Goal: Transaction & Acquisition: Book appointment/travel/reservation

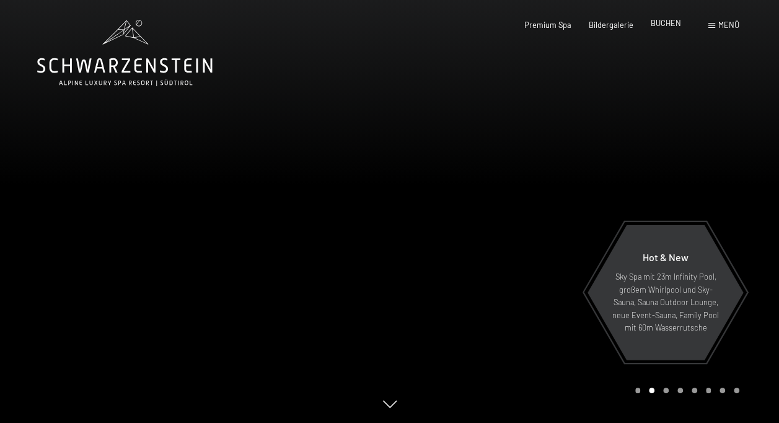
click at [662, 20] on span "BUCHEN" at bounding box center [666, 23] width 30 height 10
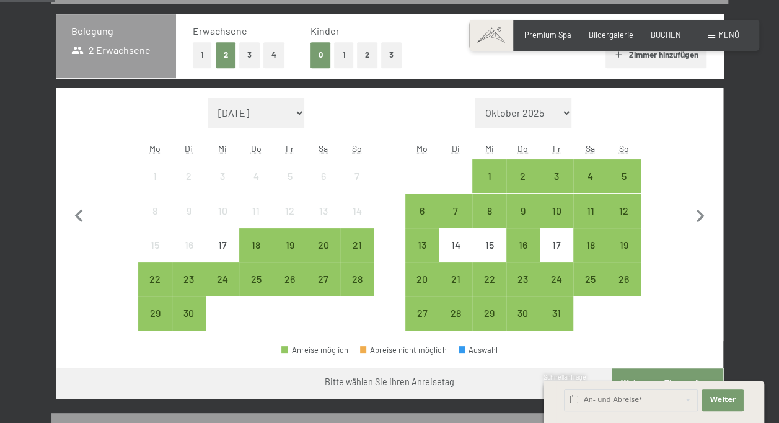
scroll to position [310, 0]
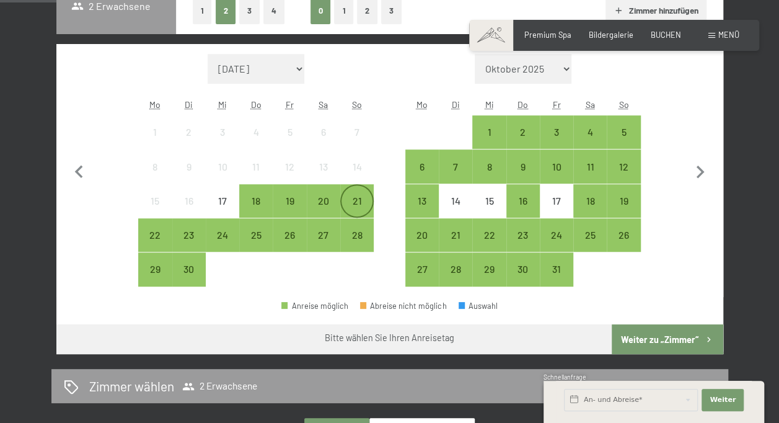
click at [358, 198] on div "21" at bounding box center [357, 211] width 31 height 31
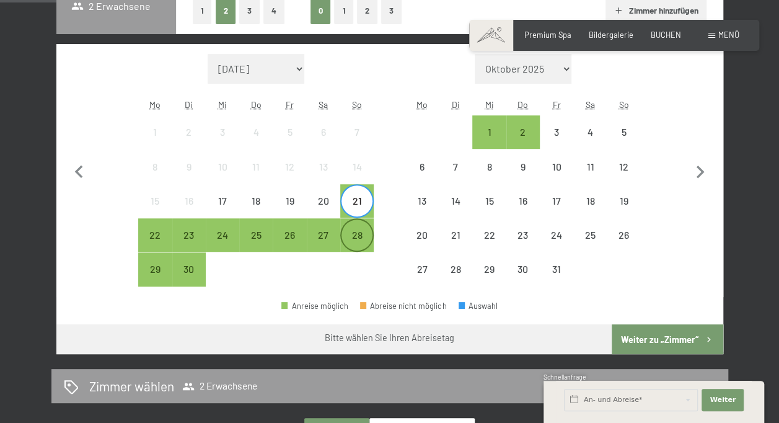
click at [356, 234] on div "28" at bounding box center [357, 245] width 31 height 31
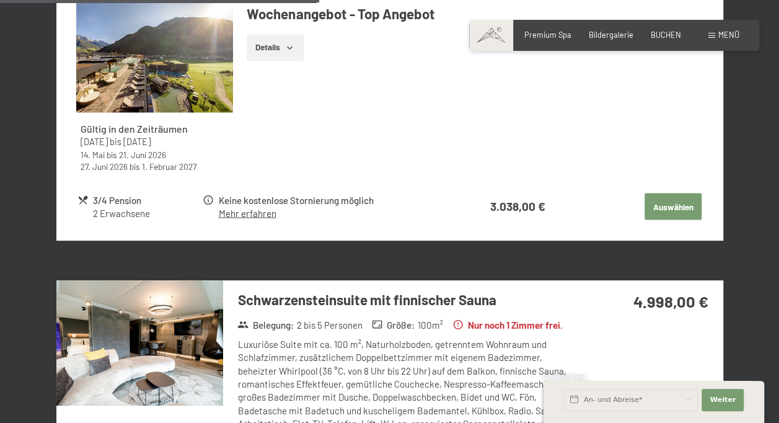
scroll to position [620, 0]
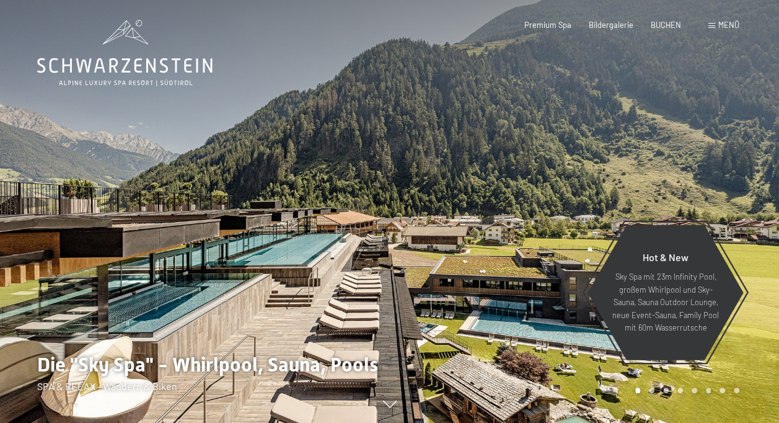
drag, startPoint x: 669, startPoint y: 24, endPoint x: 609, endPoint y: 64, distance: 71.9
click at [669, 24] on span "BUCHEN" at bounding box center [666, 25] width 30 height 10
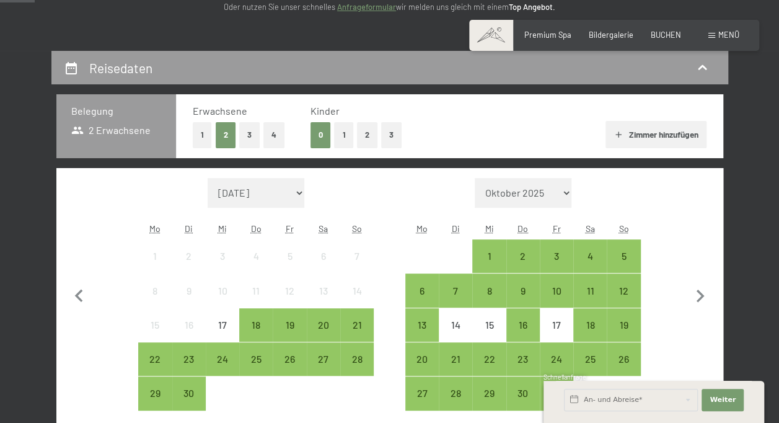
scroll to position [310, 0]
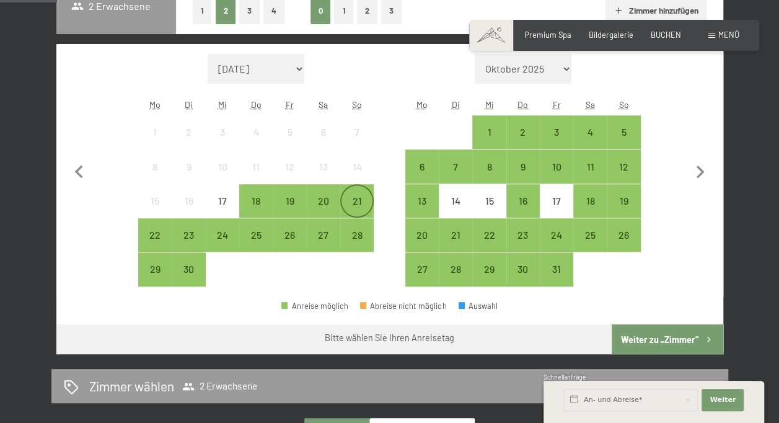
click at [358, 199] on div "21" at bounding box center [357, 211] width 31 height 31
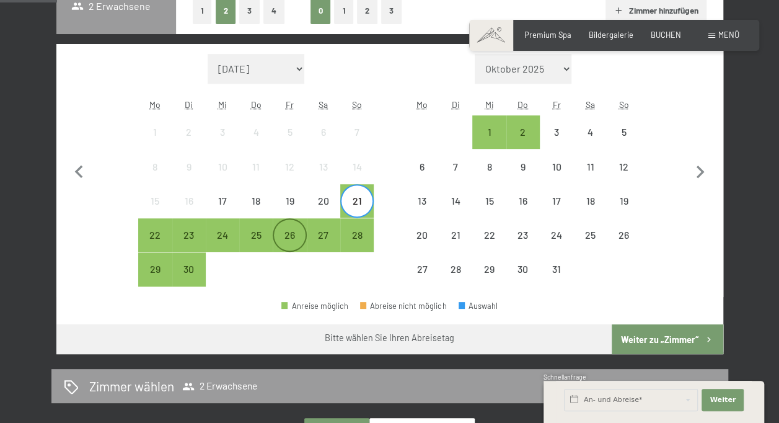
click at [290, 236] on div "26" at bounding box center [289, 245] width 31 height 31
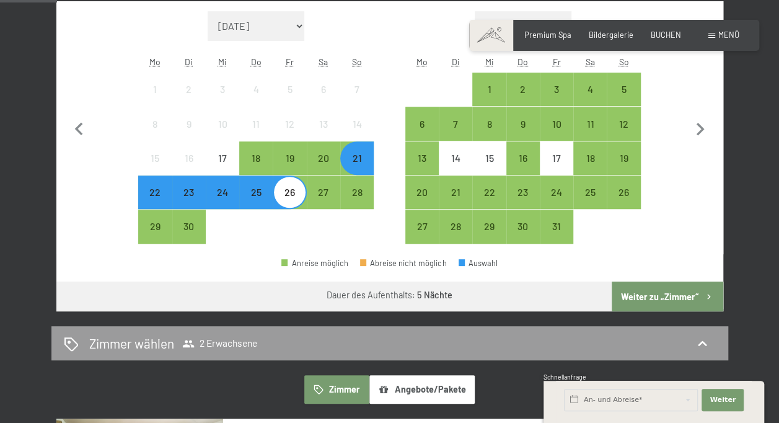
scroll to position [372, 0]
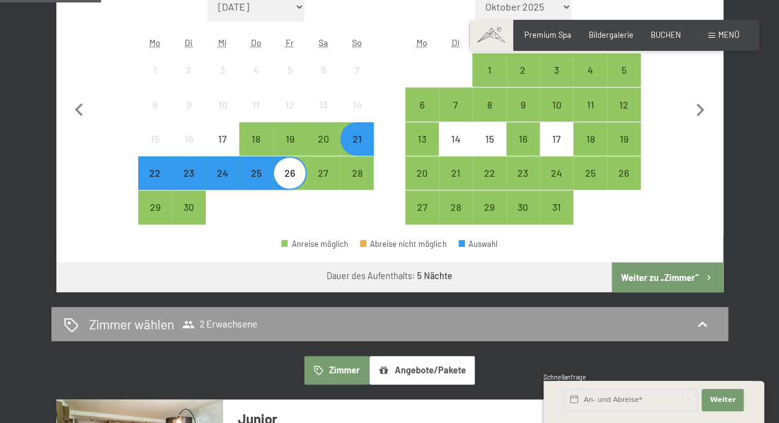
click at [674, 280] on button "Weiter zu „Zimmer“" at bounding box center [667, 277] width 111 height 30
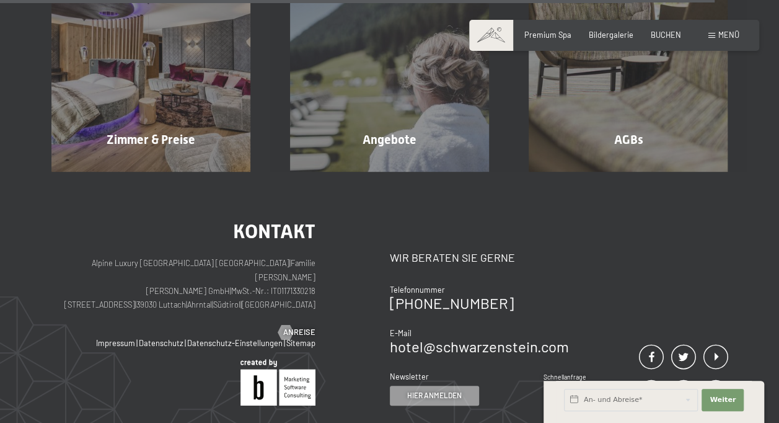
scroll to position [2527, 0]
